Goal: Check status: Check status

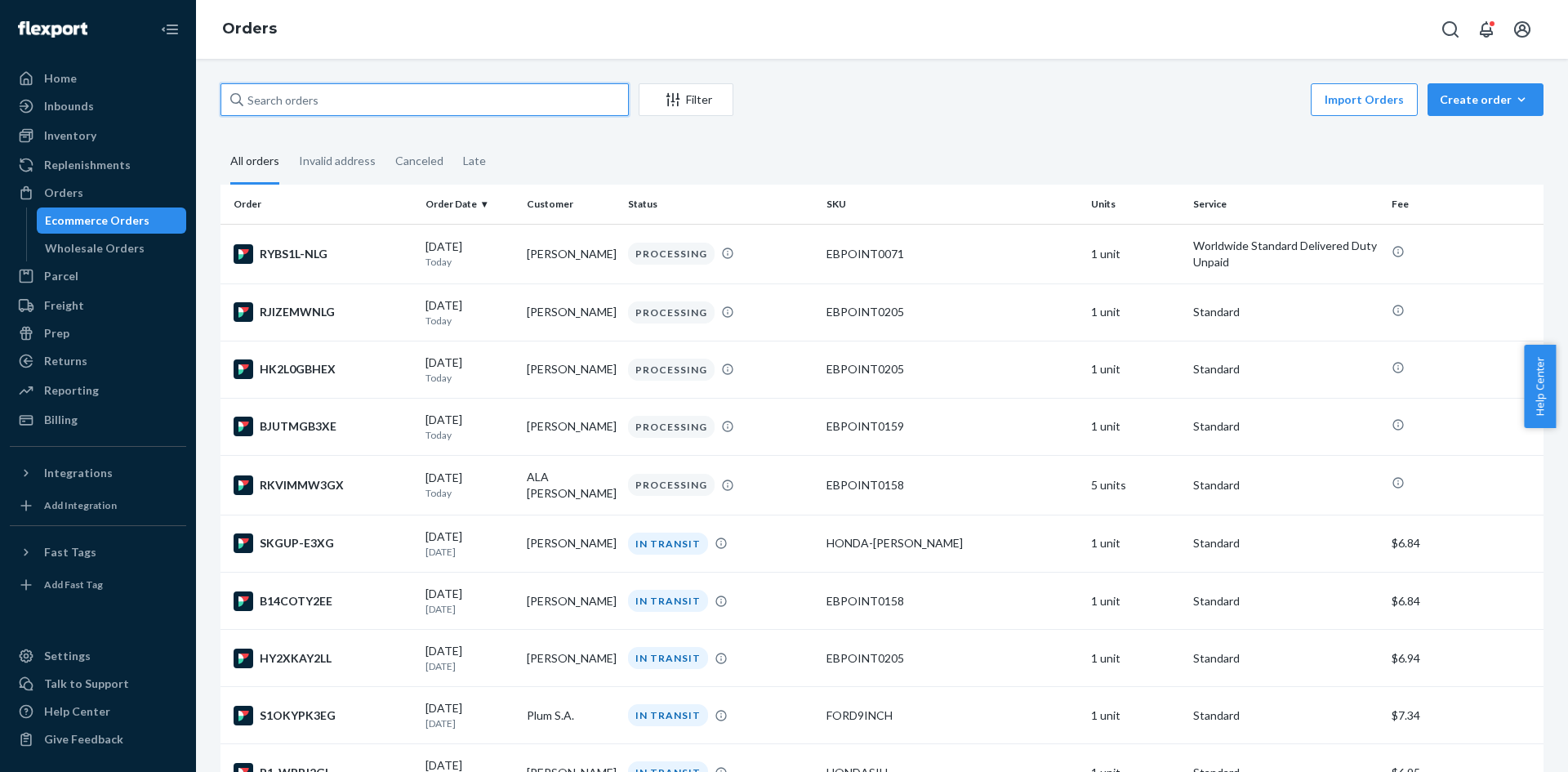
click at [501, 107] on input "text" at bounding box center [424, 99] width 409 height 33
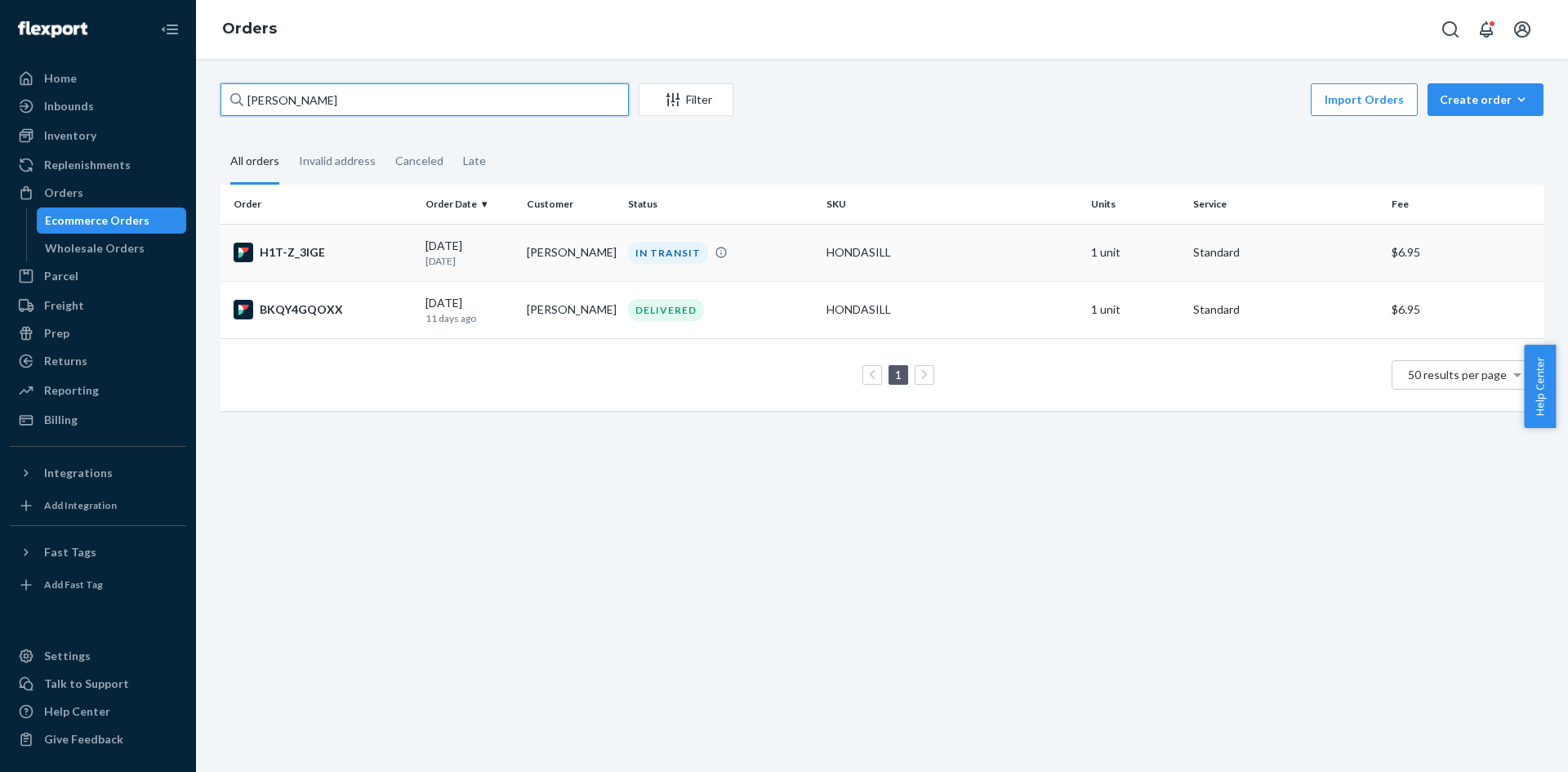
type input "[PERSON_NAME]"
click at [587, 270] on td "[PERSON_NAME]" at bounding box center [570, 253] width 102 height 57
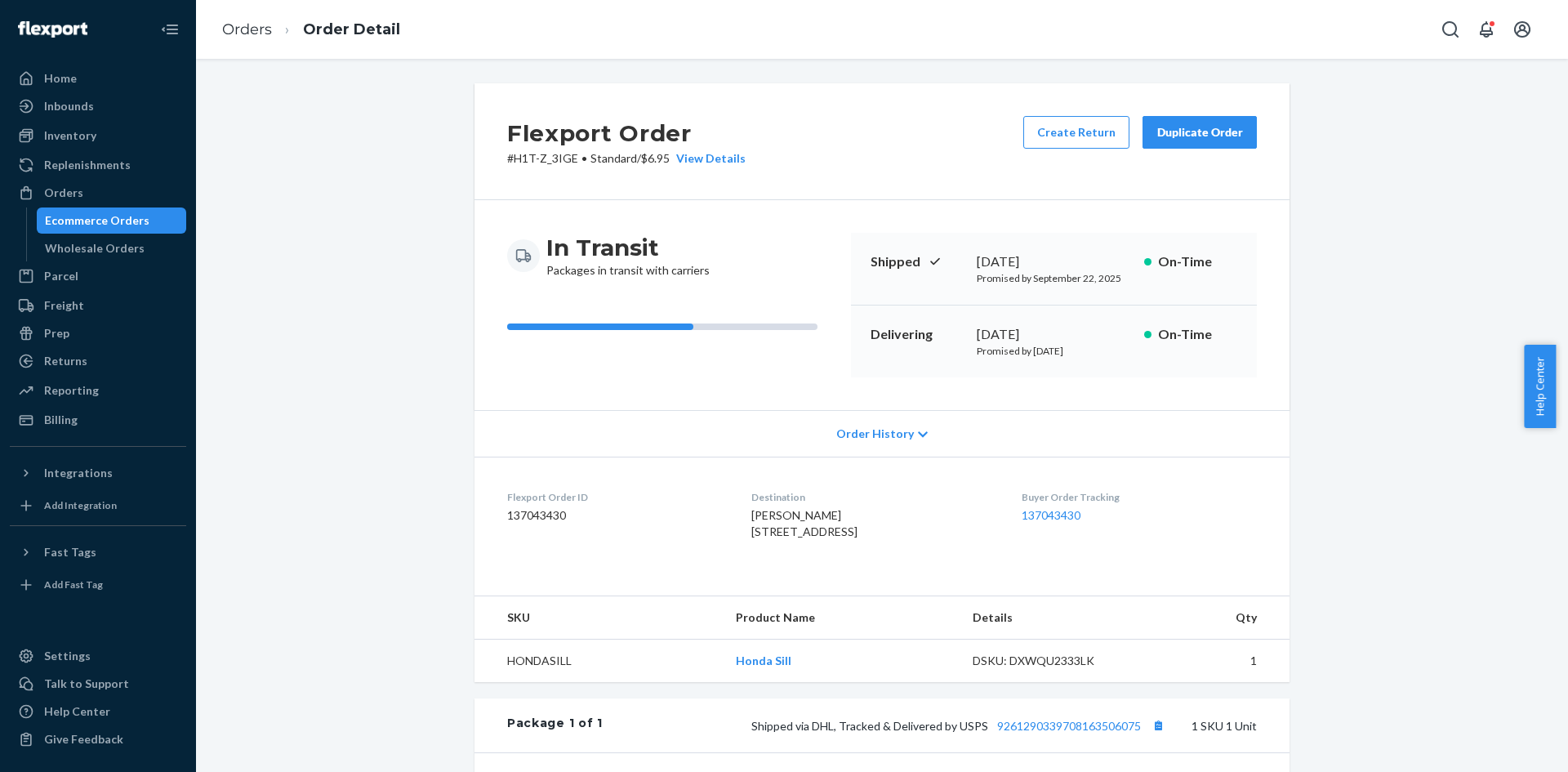
click at [784, 519] on span "[PERSON_NAME] [STREET_ADDRESS]" at bounding box center [804, 523] width 107 height 31
copy span "[PERSON_NAME]"
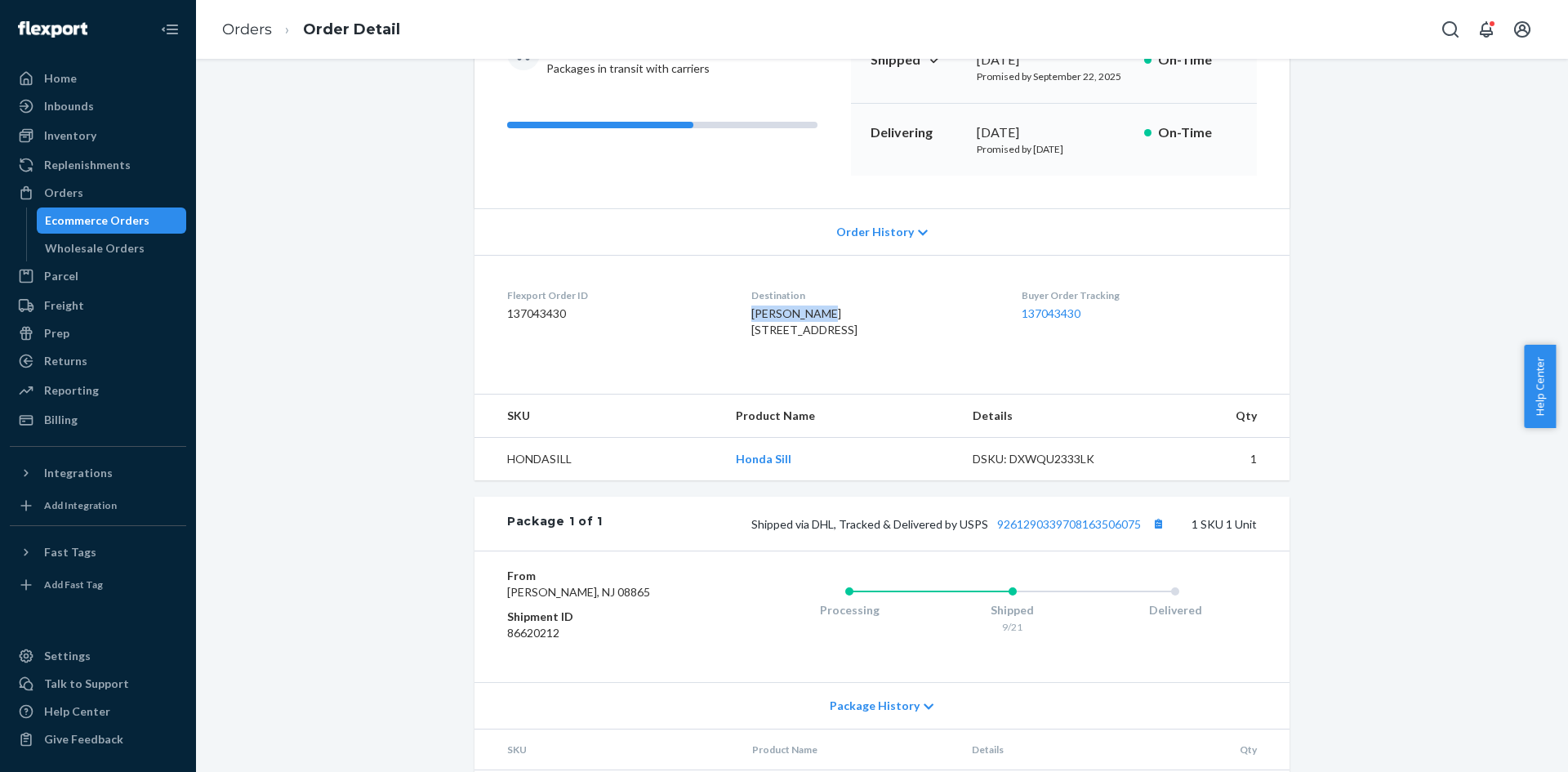
scroll to position [311, 0]
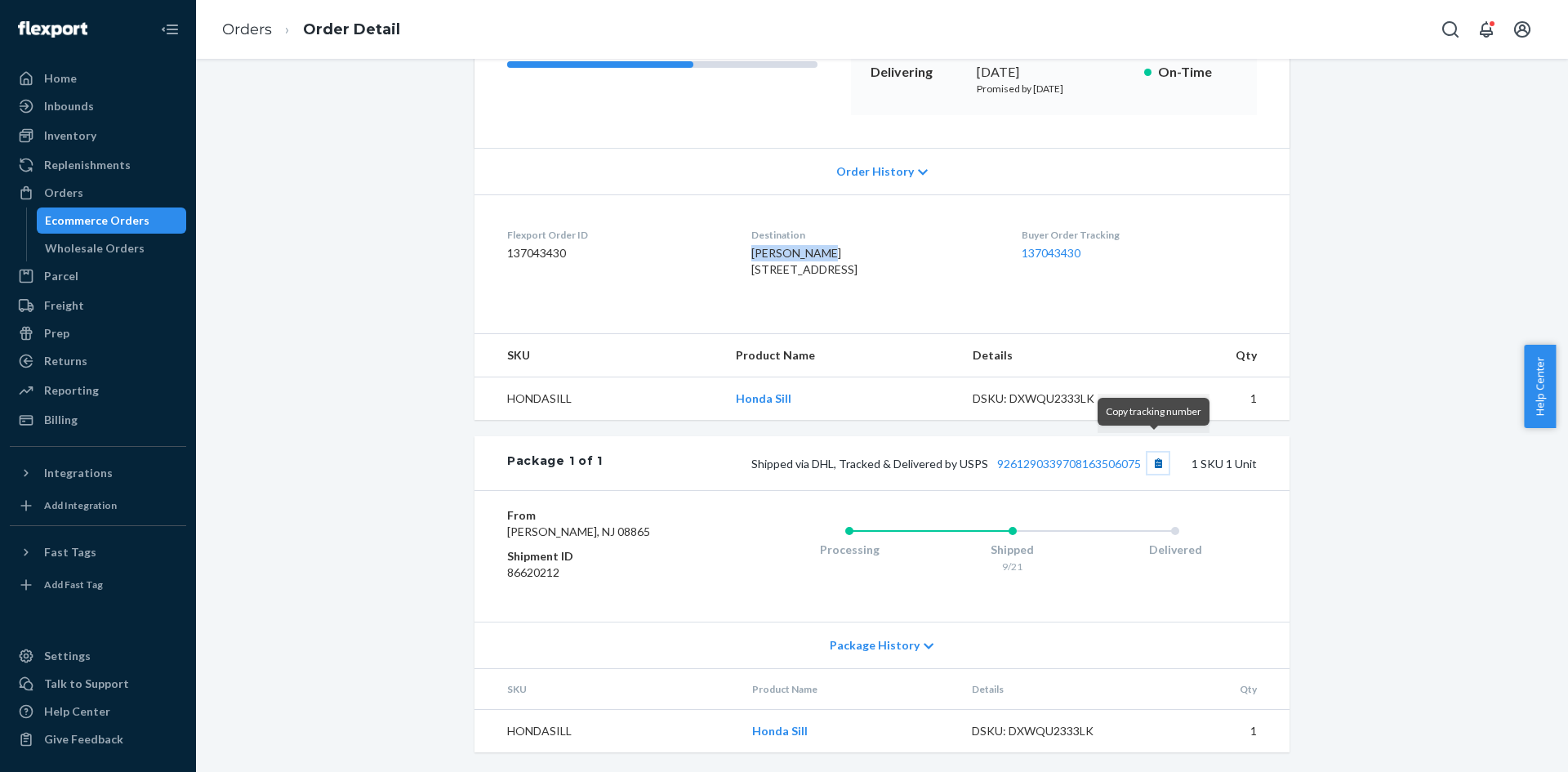
click at [1157, 452] on button "Copy tracking number" at bounding box center [1158, 463] width 22 height 22
click at [1154, 452] on button "Copy tracking number" at bounding box center [1158, 463] width 22 height 22
click at [818, 457] on span "Shipped via DHL, Tracked & Delivered by USPS 9261290339708163506075" at bounding box center [959, 464] width 417 height 14
copy span "DHL"
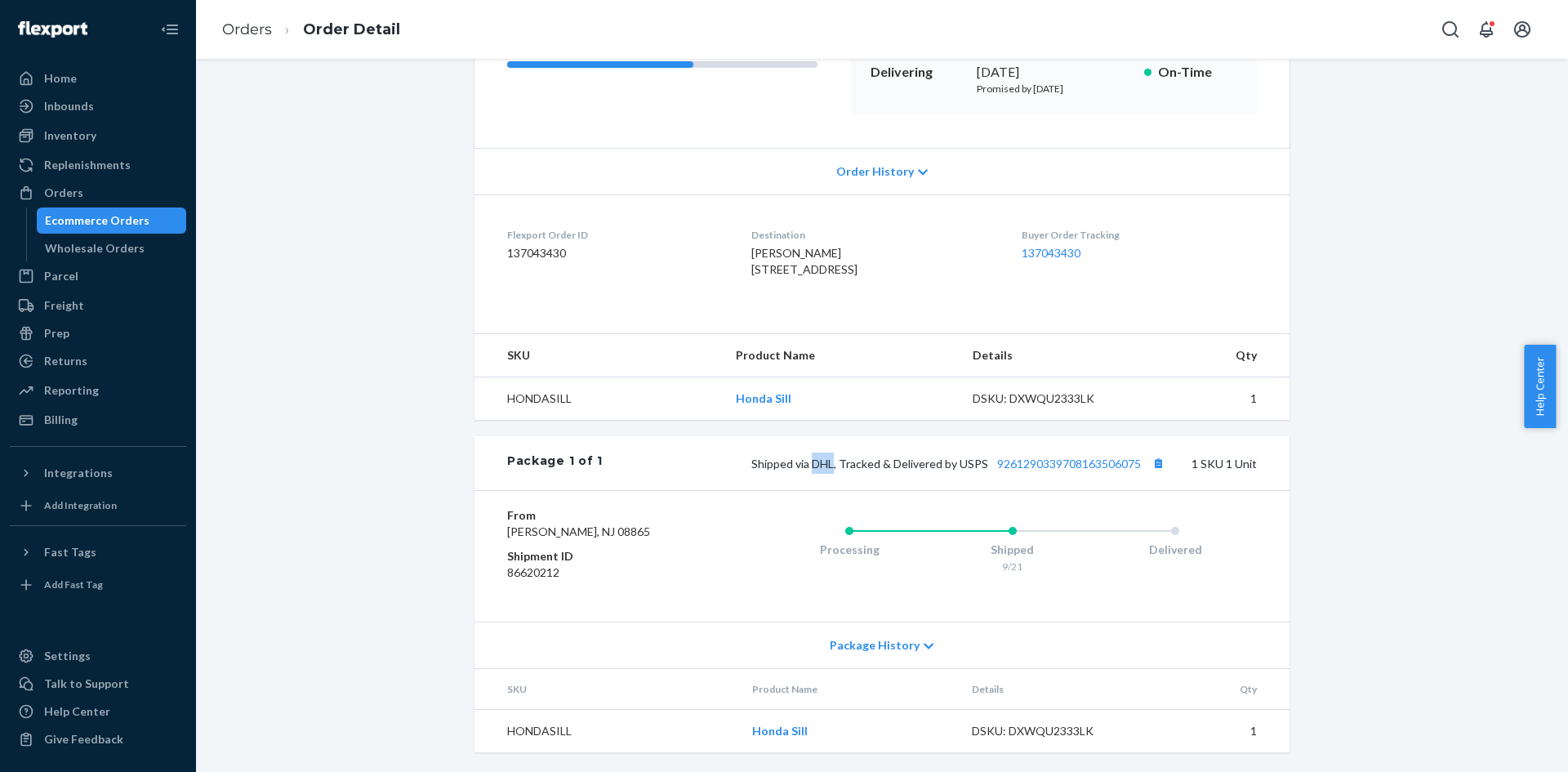
click at [147, 215] on div "Ecommerce Orders" at bounding box center [112, 220] width 147 height 23
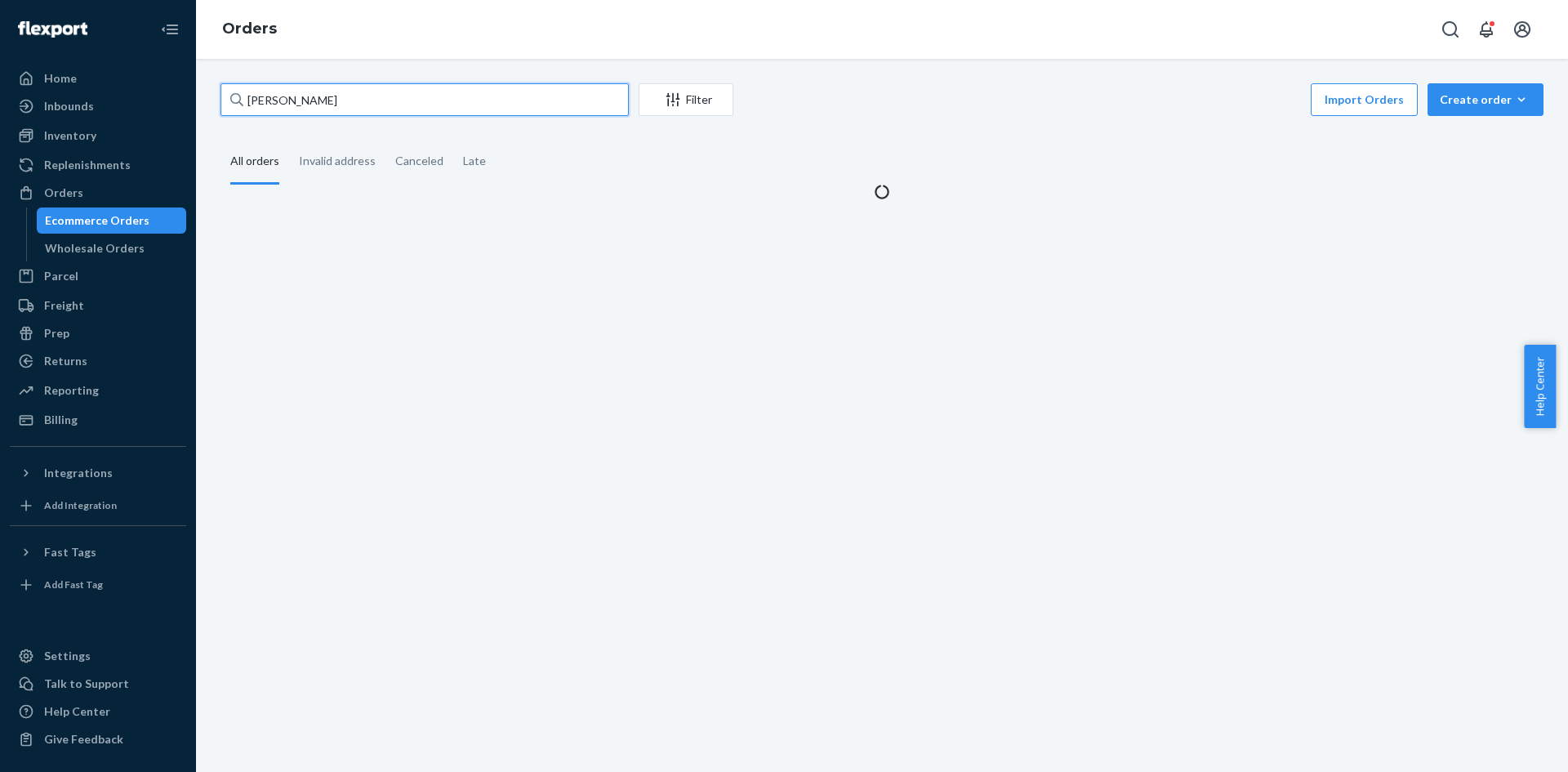
click at [365, 101] on input "[PERSON_NAME]" at bounding box center [424, 99] width 409 height 33
paste input "[PERSON_NAME]"
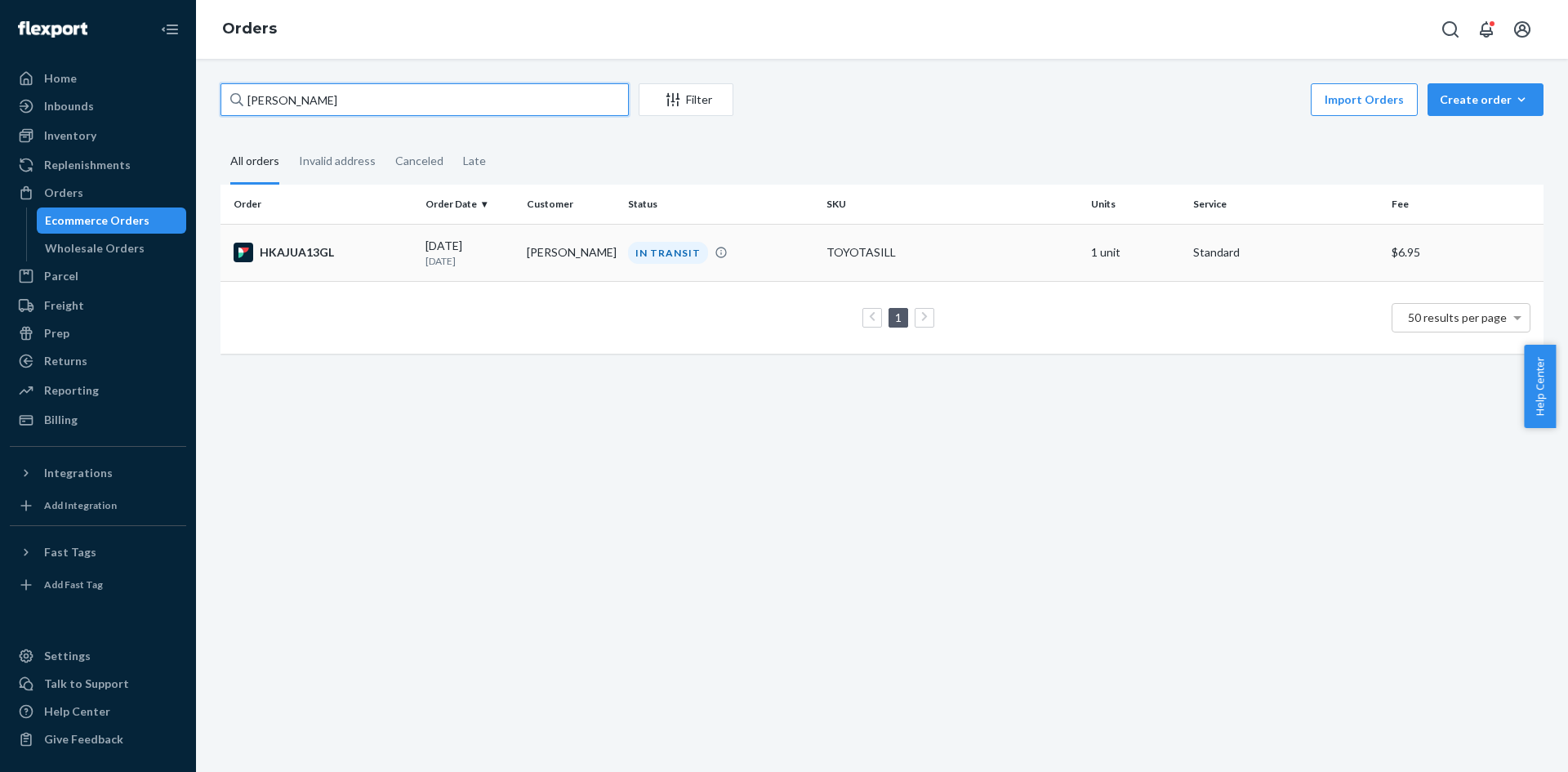
type input "[PERSON_NAME]"
click at [484, 267] on p "[DATE]" at bounding box center [469, 261] width 88 height 14
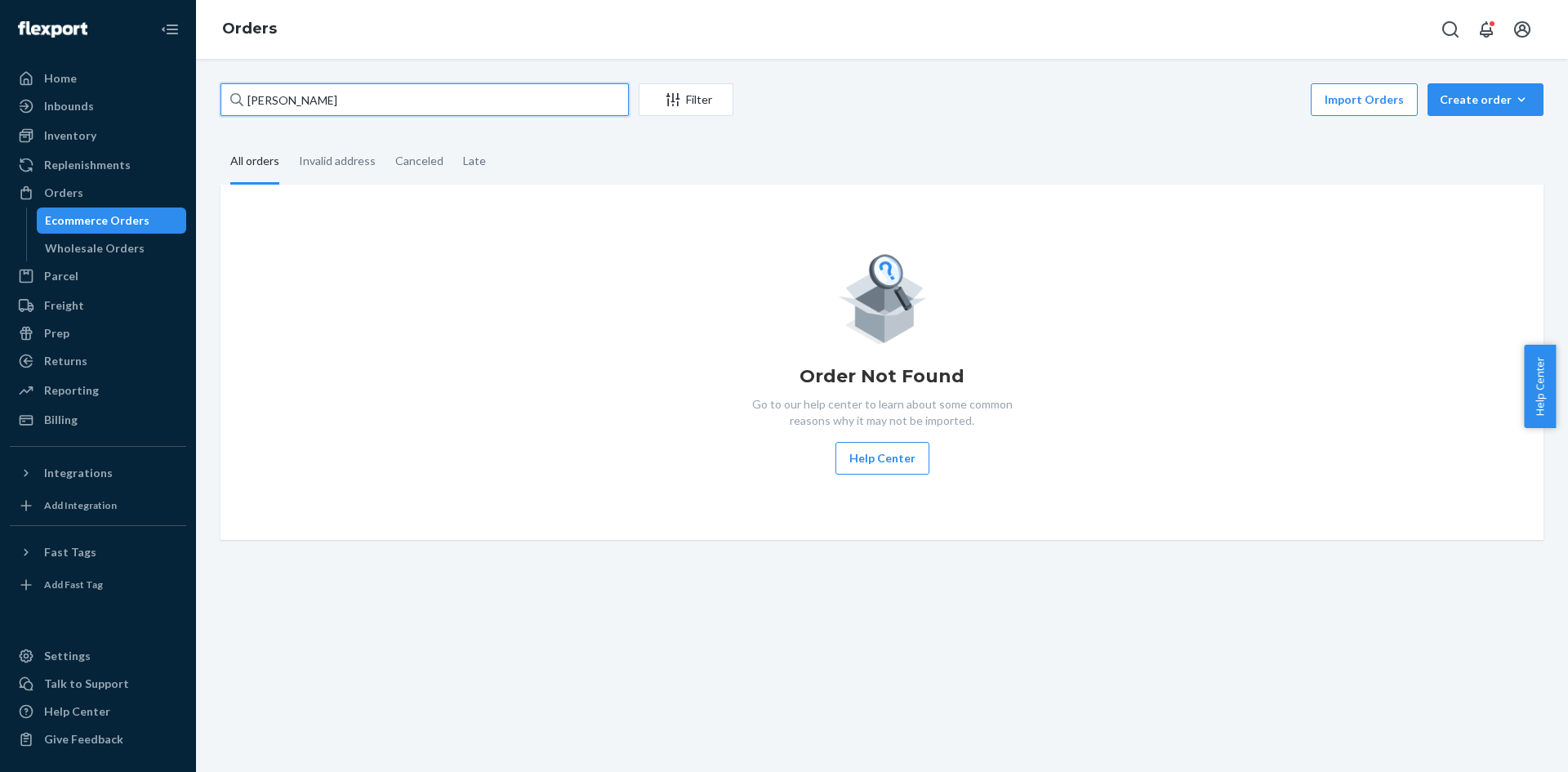
click at [371, 107] on input "[PERSON_NAME]" at bounding box center [424, 99] width 409 height 33
click at [574, 199] on div "Order Not Found Go to our help center to learn about some common reasons why it…" at bounding box center [881, 362] width 1323 height 355
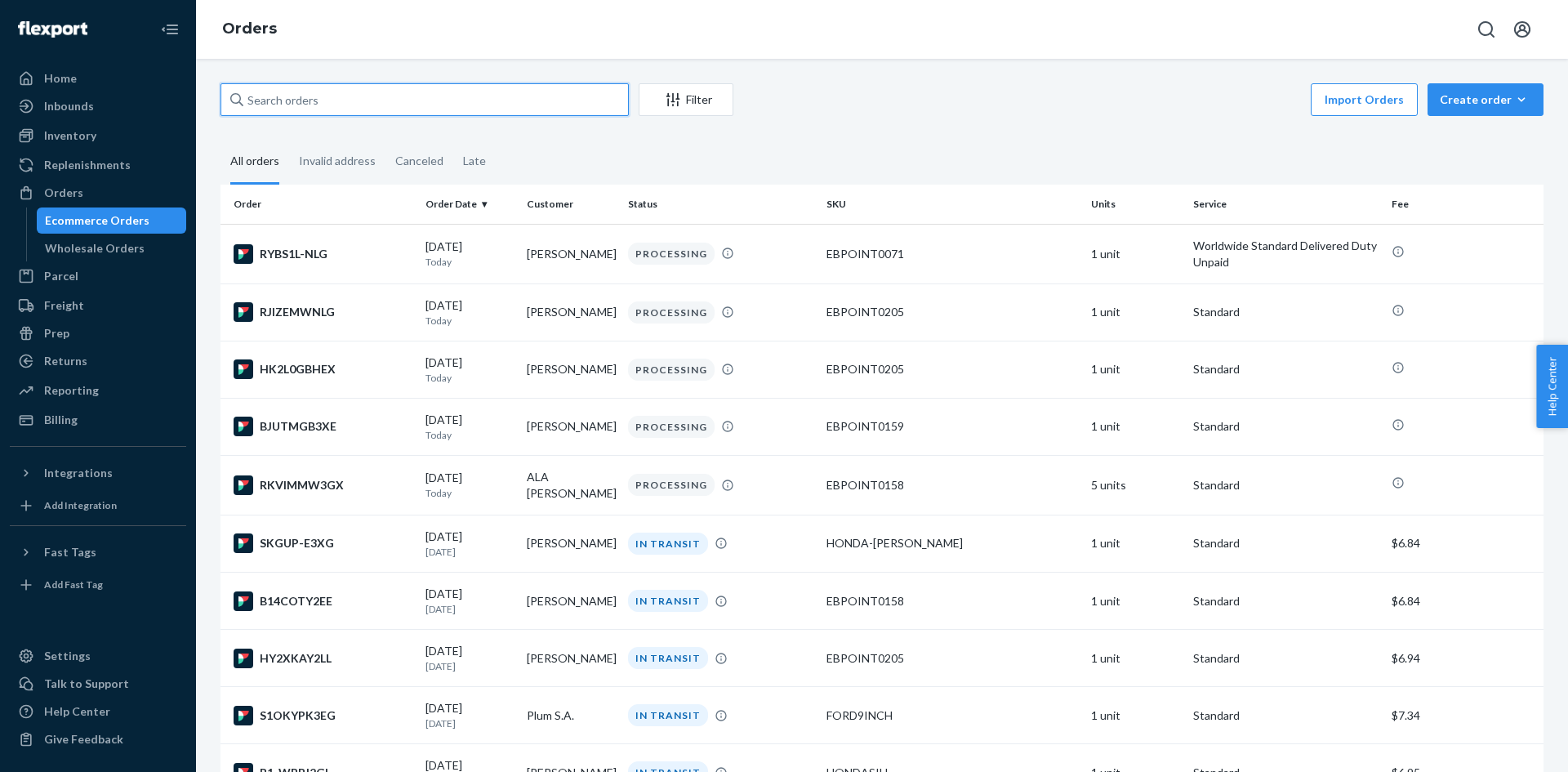
click at [318, 97] on input "text" at bounding box center [424, 99] width 409 height 33
paste input "[PERSON_NAME]"
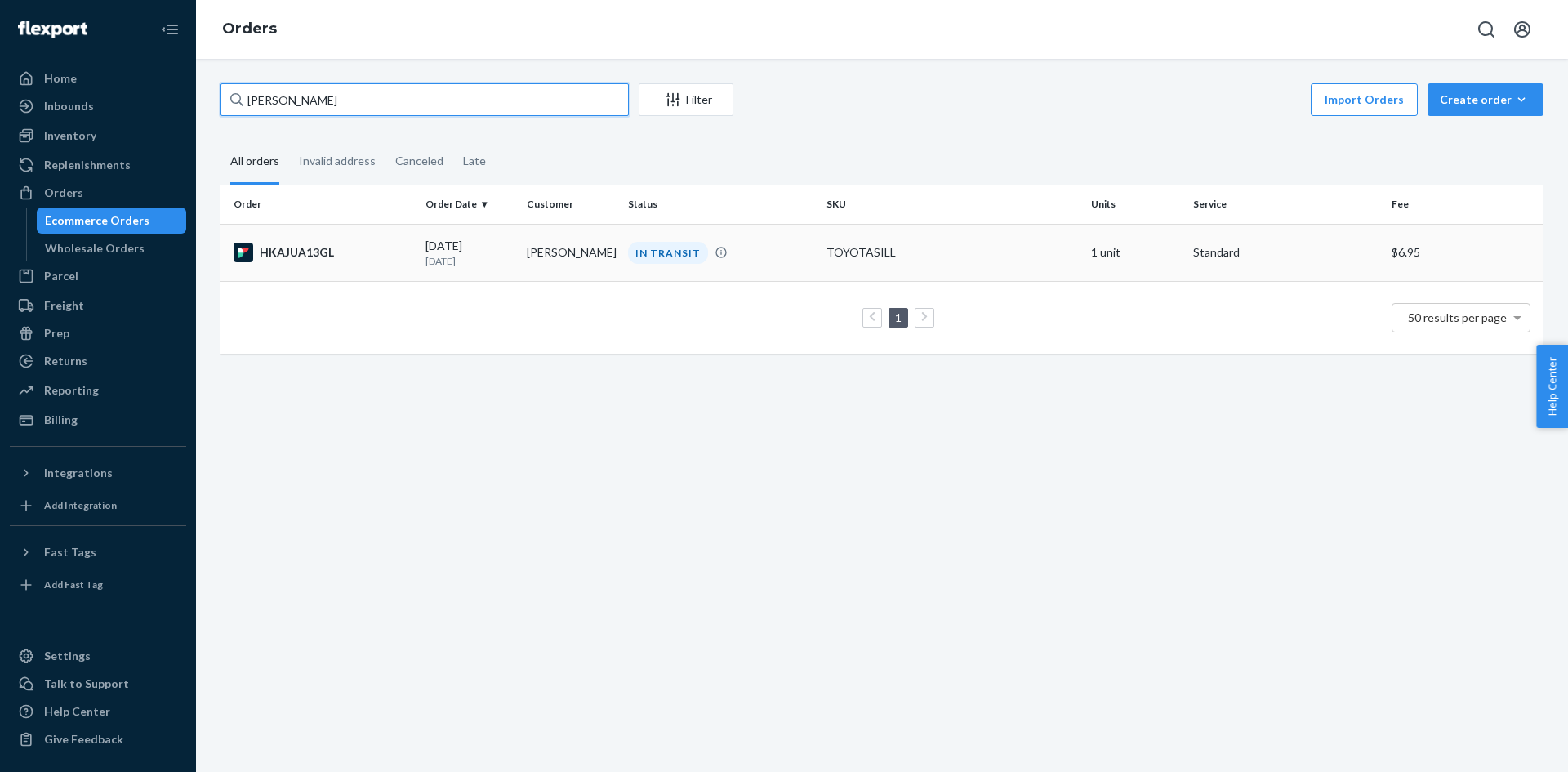
type input "[PERSON_NAME]"
click at [501, 255] on p "[DATE]" at bounding box center [469, 261] width 88 height 14
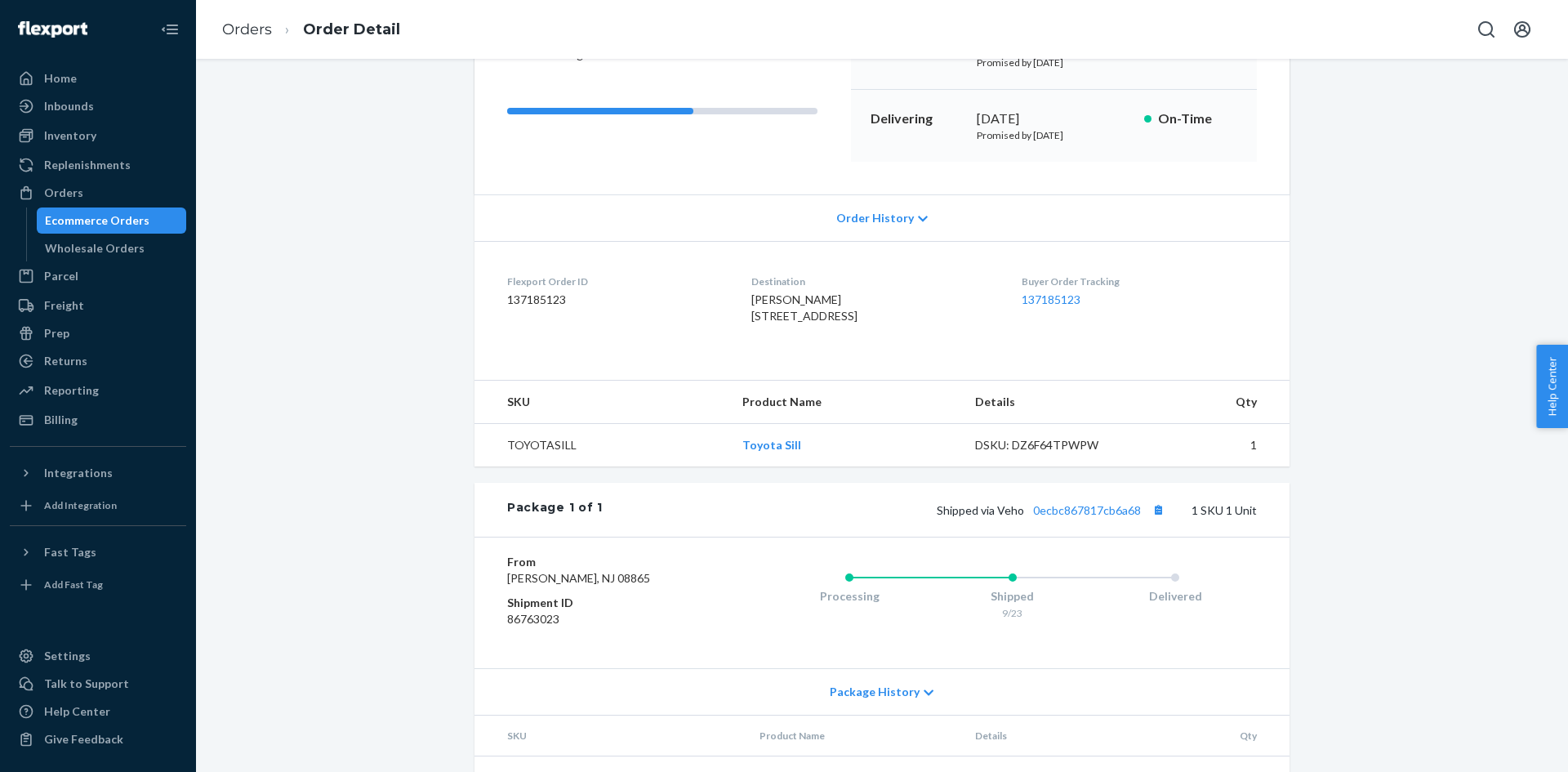
scroll to position [311, 0]
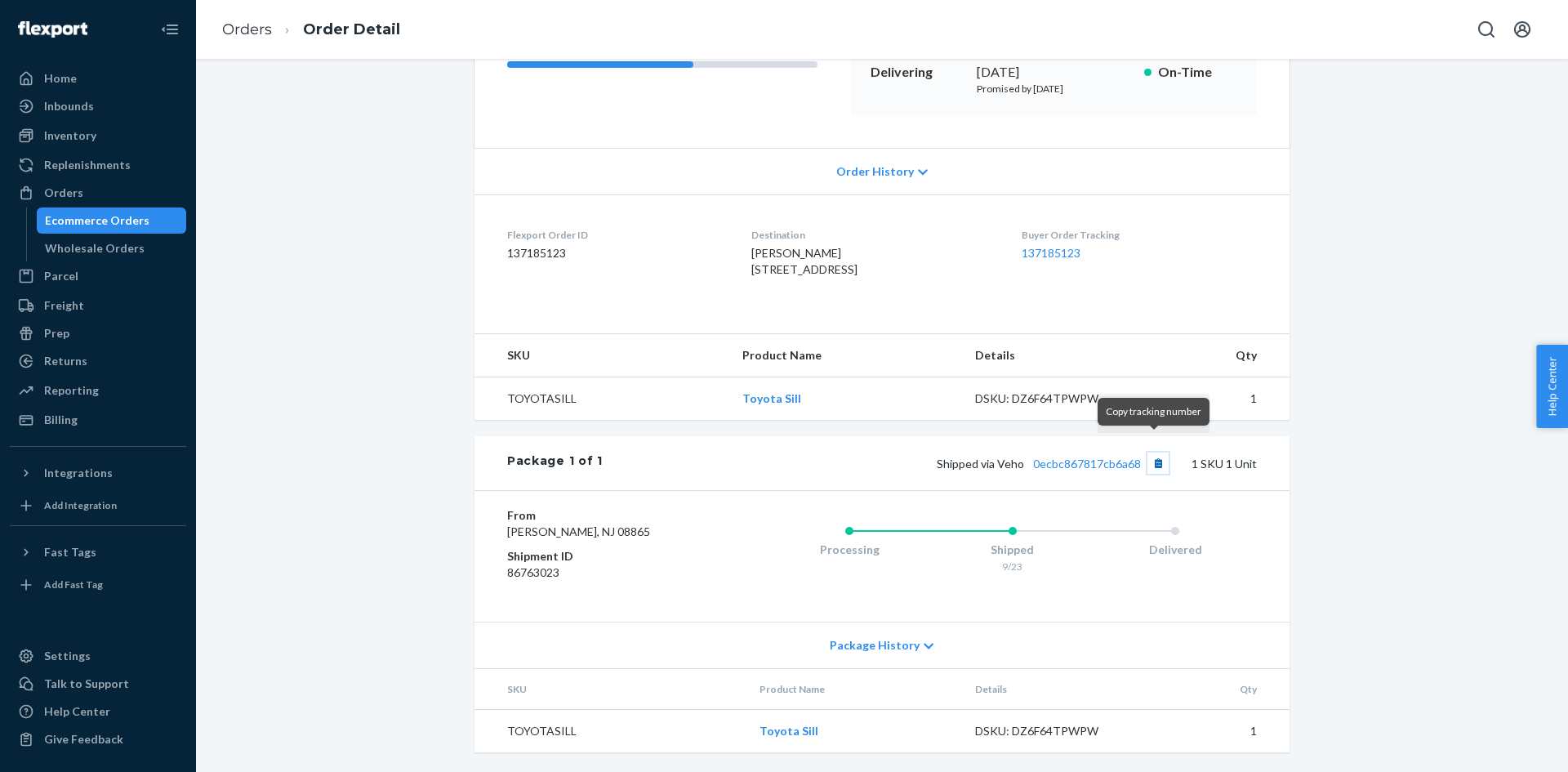
click at [1148, 452] on button "Copy tracking number" at bounding box center [1158, 463] width 22 height 22
click at [115, 227] on div "Ecommerce Orders" at bounding box center [98, 220] width 105 height 17
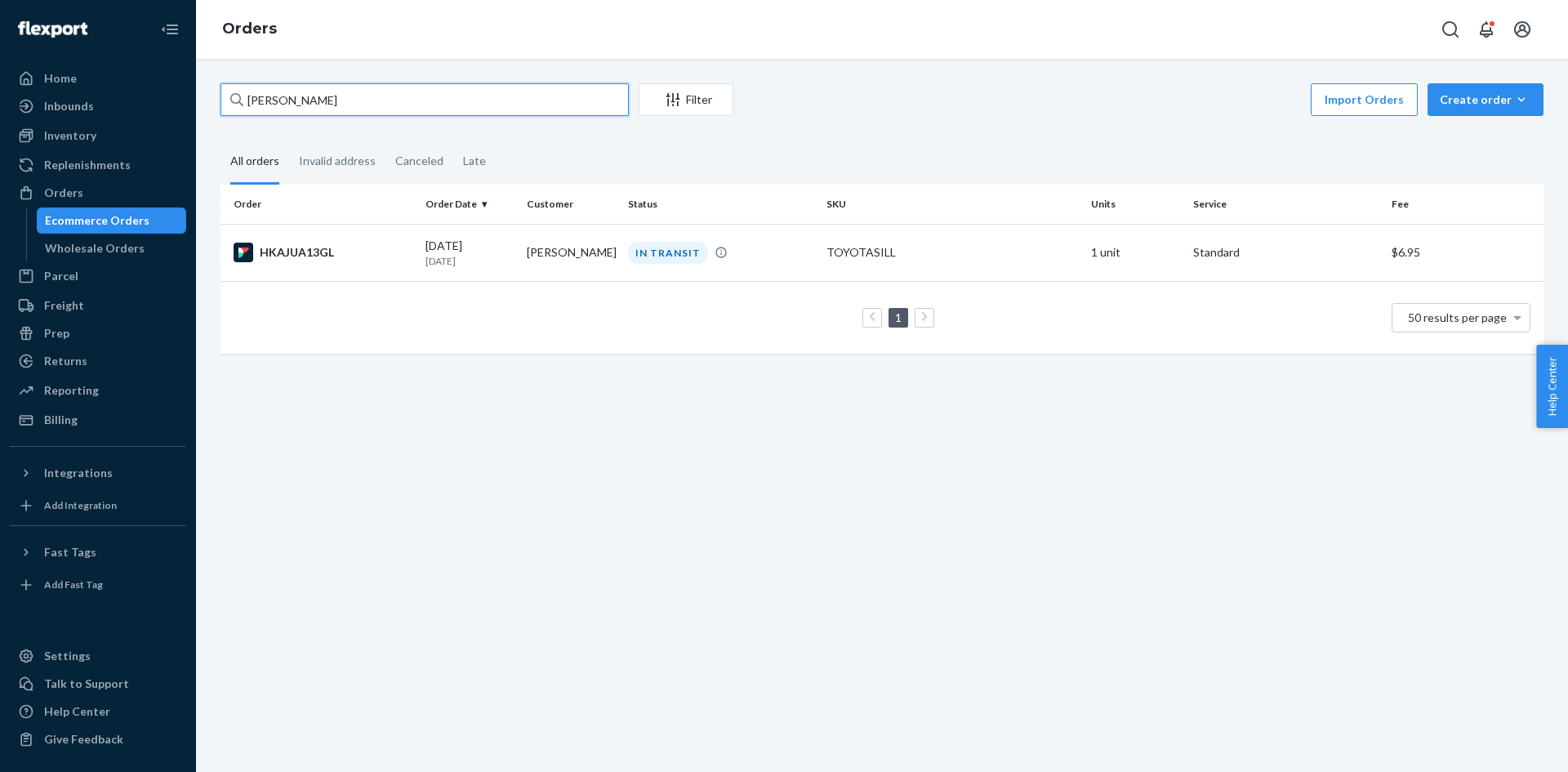
click at [414, 102] on input "[PERSON_NAME]" at bounding box center [424, 99] width 409 height 33
type input "Haleigh"
click at [502, 259] on p "[DATE]" at bounding box center [469, 261] width 88 height 14
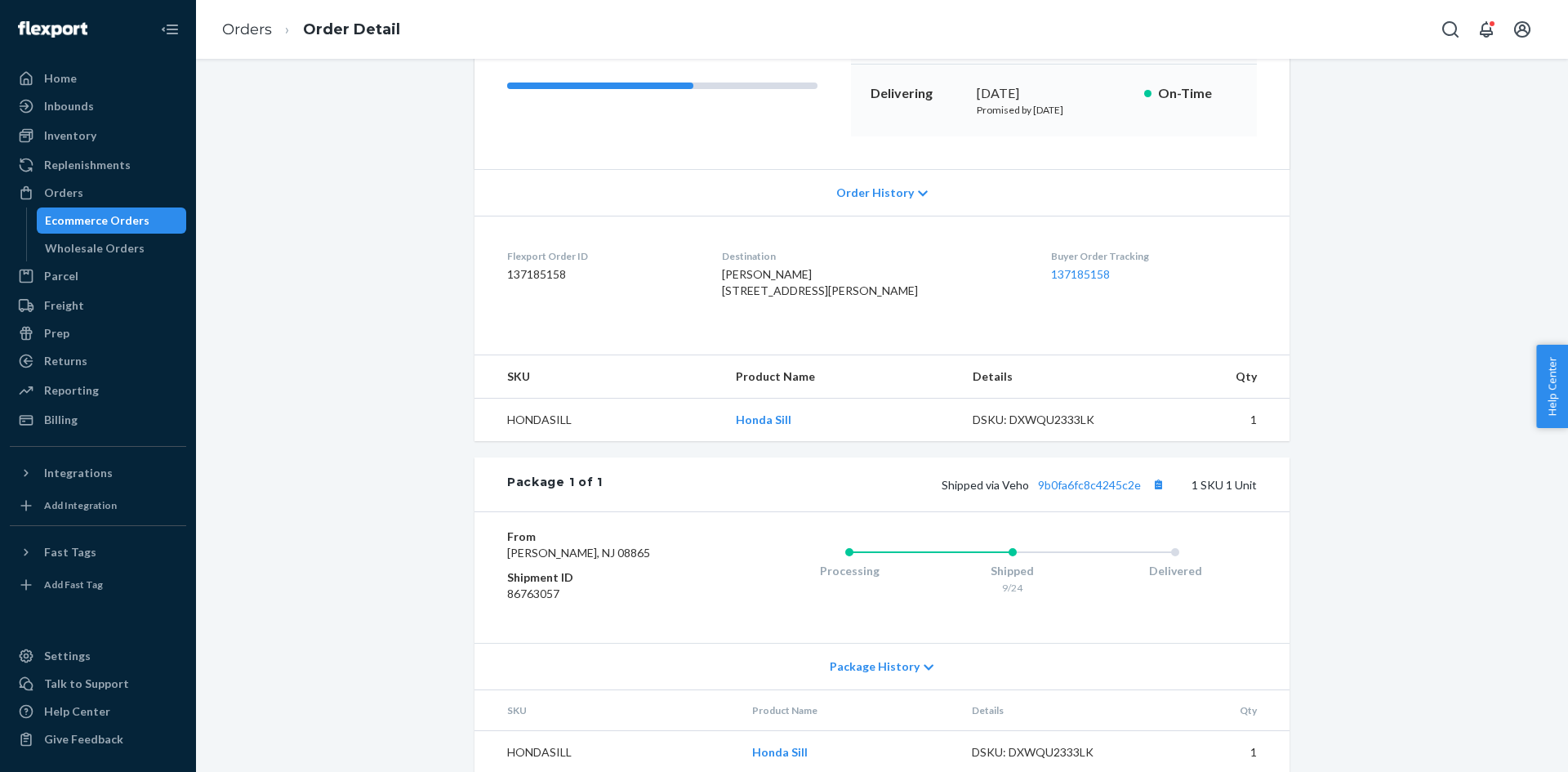
scroll to position [248, 0]
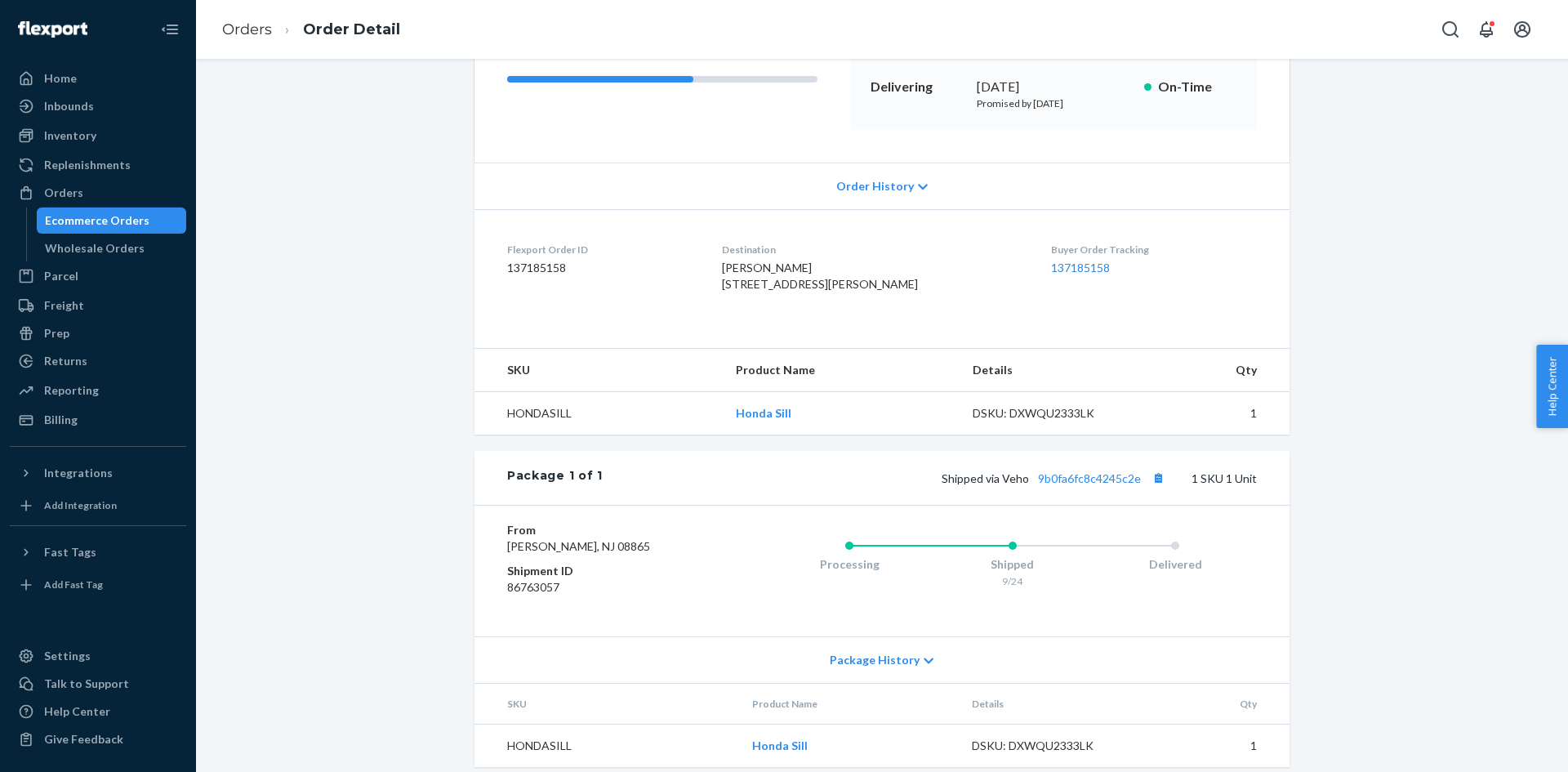
click at [777, 261] on span "[PERSON_NAME] [STREET_ADDRESS][PERSON_NAME]" at bounding box center [820, 275] width 196 height 31
copy span "[PERSON_NAME]"
click at [1149, 489] on button "Copy tracking number" at bounding box center [1158, 478] width 22 height 22
